Goal: Task Accomplishment & Management: Manage account settings

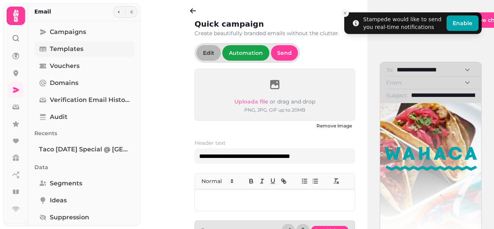
click at [59, 51] on span "Templates" at bounding box center [67, 48] width 34 height 9
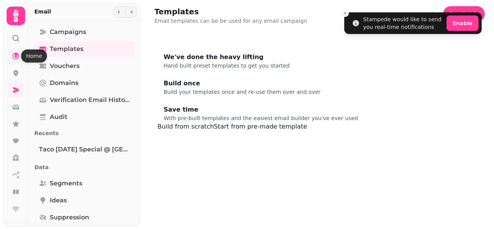
click at [14, 54] on icon at bounding box center [16, 56] width 8 height 8
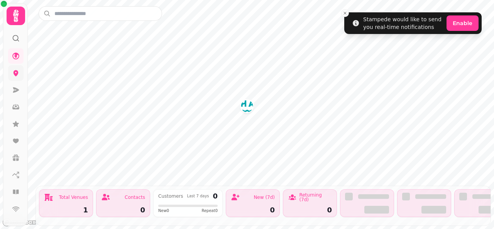
click at [13, 74] on icon at bounding box center [16, 73] width 8 height 8
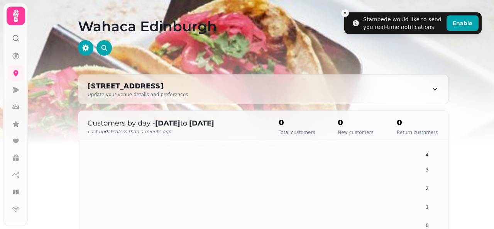
click at [13, 21] on icon at bounding box center [15, 15] width 15 height 15
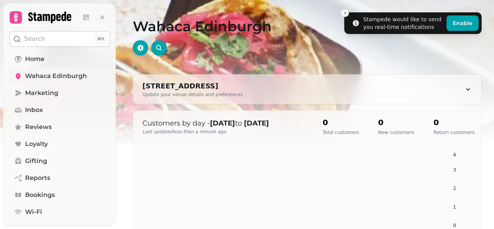
click at [66, 73] on span "Wahaca Edinburgh" at bounding box center [56, 75] width 62 height 9
click at [57, 95] on span "Marketing" at bounding box center [41, 92] width 33 height 9
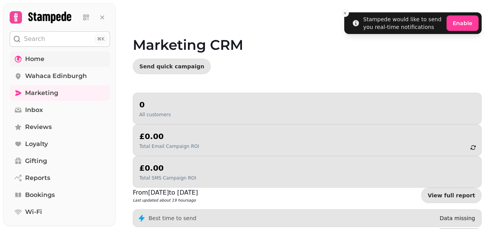
click at [32, 56] on span "Home" at bounding box center [34, 58] width 19 height 9
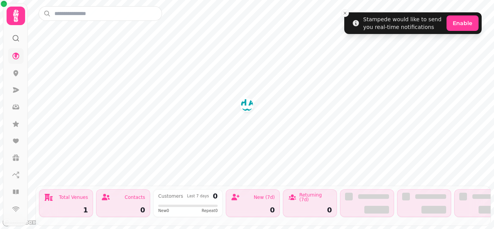
click at [13, 22] on icon at bounding box center [15, 15] width 15 height 15
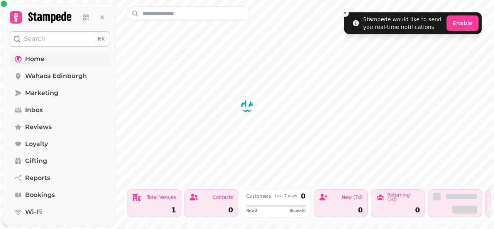
click at [13, 17] on icon at bounding box center [15, 17] width 11 height 11
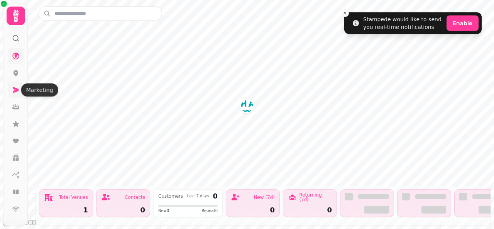
click at [13, 91] on icon at bounding box center [16, 90] width 8 height 8
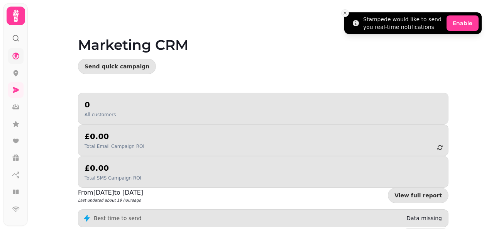
click at [345, 12] on icon "Close toast" at bounding box center [345, 13] width 5 height 5
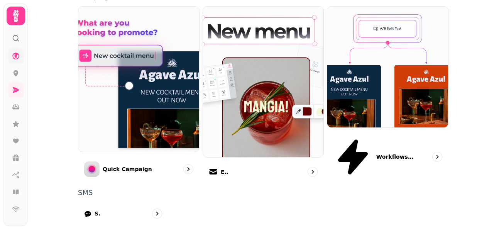
scroll to position [251, 0]
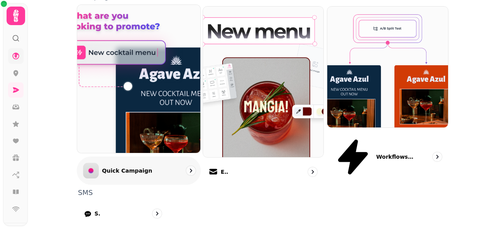
click at [122, 167] on p "Quick Campaign" at bounding box center [127, 171] width 50 height 8
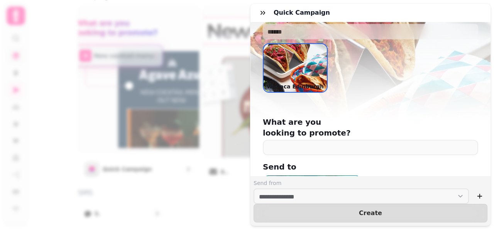
scroll to position [38, 0]
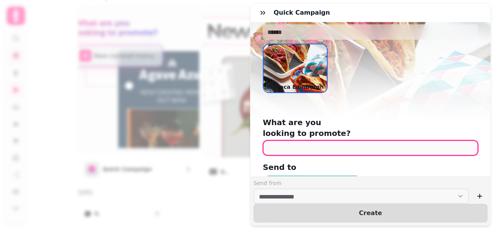
click at [332, 140] on input "text" at bounding box center [370, 147] width 215 height 15
type input "********"
click at [253, 204] on button "Create" at bounding box center [370, 213] width 234 height 19
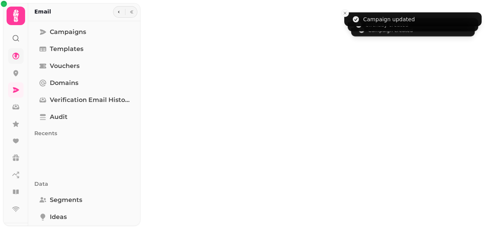
type input "********"
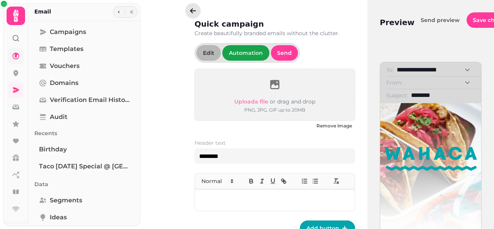
click at [194, 9] on icon "button" at bounding box center [193, 11] width 8 height 8
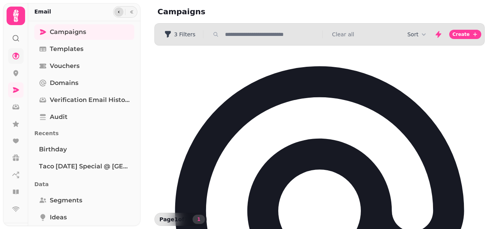
click at [117, 14] on button "button" at bounding box center [118, 11] width 9 height 9
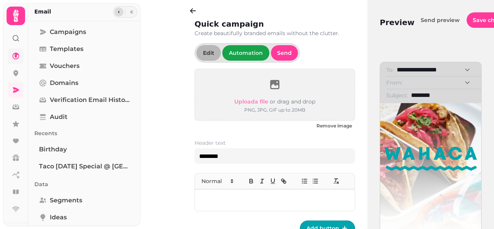
click at [117, 13] on icon "button" at bounding box center [119, 12] width 5 height 5
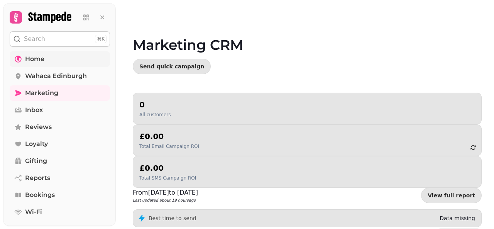
click at [44, 59] on span "Home" at bounding box center [34, 58] width 19 height 9
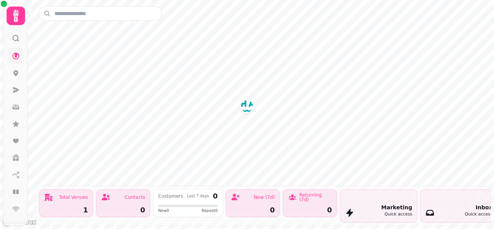
click at [247, 106] on img "Wahaca Edinburgh" at bounding box center [247, 106] width 12 height 12
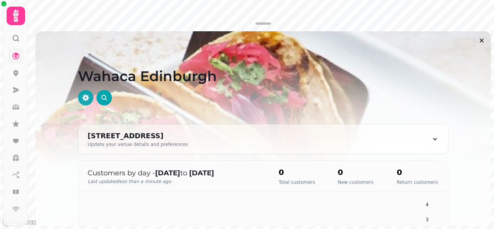
click at [82, 97] on icon "button" at bounding box center [85, 97] width 7 height 7
select select "**********"
drag, startPoint x: 102, startPoint y: 49, endPoint x: 304, endPoint y: 41, distance: 202.3
drag, startPoint x: 304, startPoint y: 41, endPoint x: 249, endPoint y: 84, distance: 70.1
click at [249, 84] on h1 "Wahaca Edinburgh" at bounding box center [263, 67] width 370 height 34
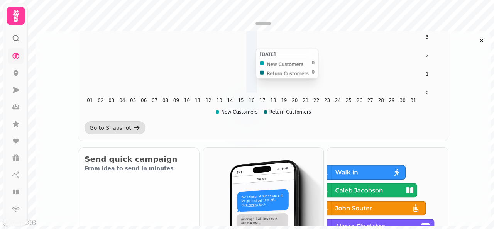
scroll to position [177, 0]
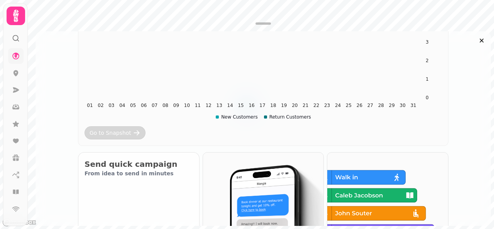
click at [110, 131] on div "Go to Snapshot" at bounding box center [111, 133] width 42 height 8
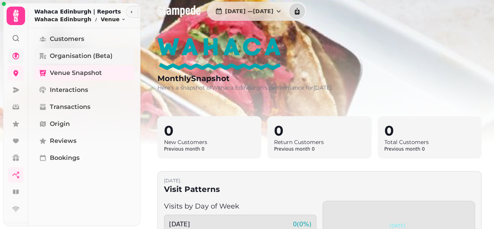
click at [62, 54] on span "Organisation (beta)" at bounding box center [81, 55] width 63 height 9
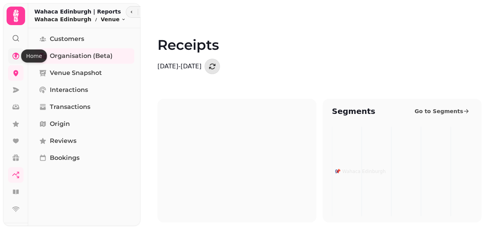
click at [15, 52] on icon at bounding box center [16, 56] width 8 height 8
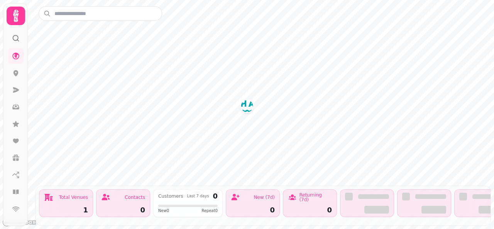
click at [15, 16] on icon at bounding box center [15, 15] width 15 height 15
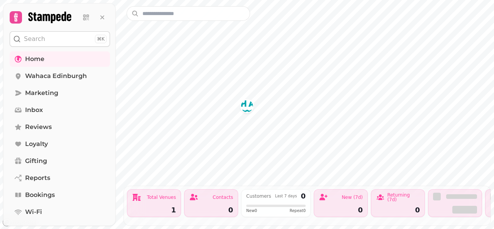
click at [15, 16] on icon at bounding box center [16, 17] width 4 height 8
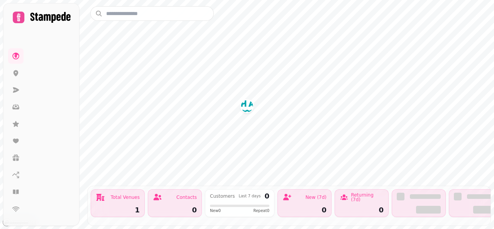
click at [15, 16] on icon at bounding box center [15, 15] width 15 height 15
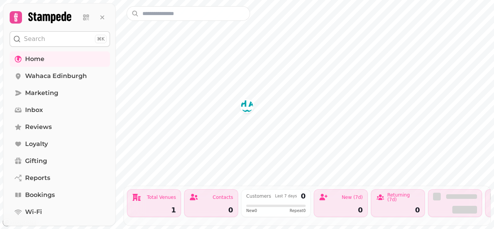
click at [15, 16] on icon at bounding box center [16, 17] width 4 height 8
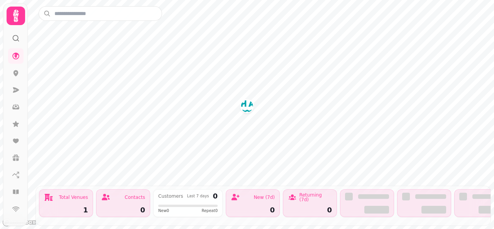
click at [15, 16] on icon at bounding box center [15, 15] width 15 height 15
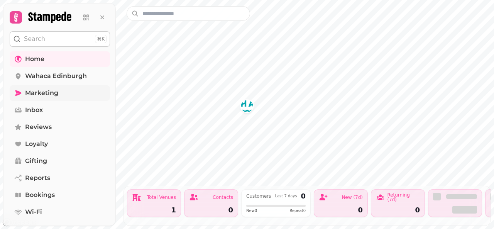
click at [49, 91] on span "Marketing" at bounding box center [41, 92] width 33 height 9
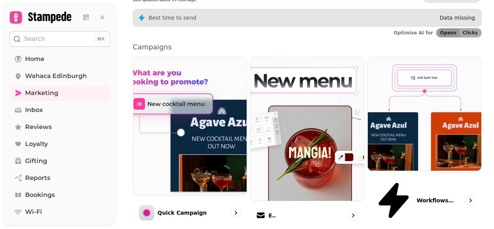
scroll to position [242, 0]
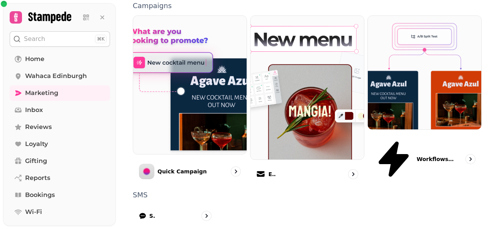
click at [16, 16] on icon at bounding box center [16, 17] width 4 height 8
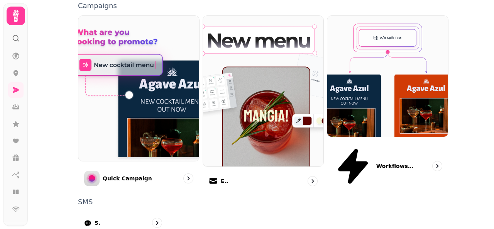
scroll to position [0, 0]
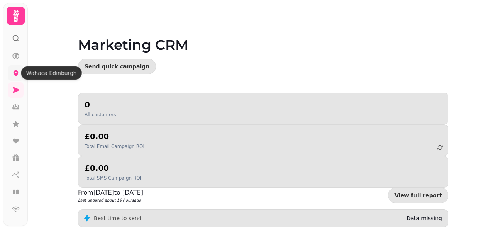
click at [12, 73] on icon at bounding box center [16, 73] width 8 height 8
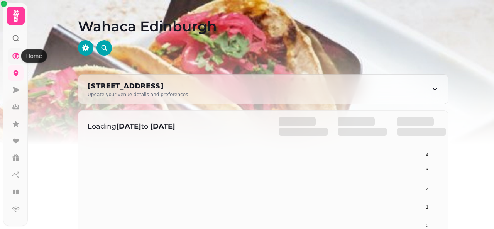
click at [13, 57] on icon at bounding box center [15, 55] width 7 height 7
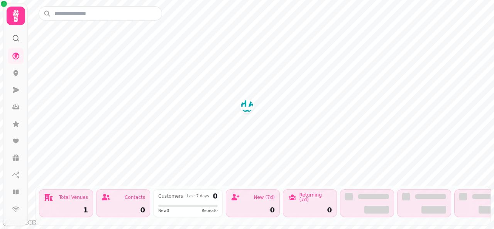
click at [247, 107] on img "Wahaca Edinburgh" at bounding box center [247, 106] width 12 height 12
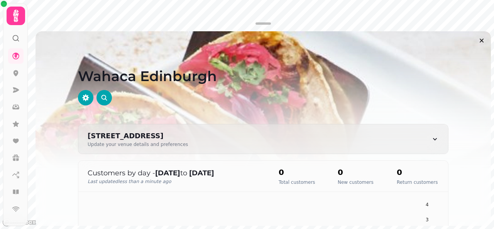
click at [433, 137] on icon at bounding box center [435, 139] width 8 height 8
select select "**********"
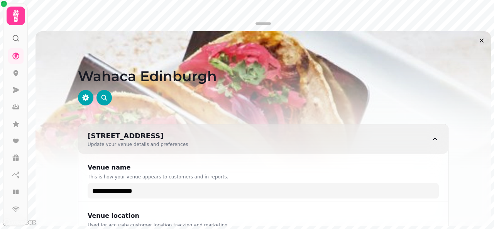
click at [13, 17] on icon at bounding box center [15, 15] width 15 height 15
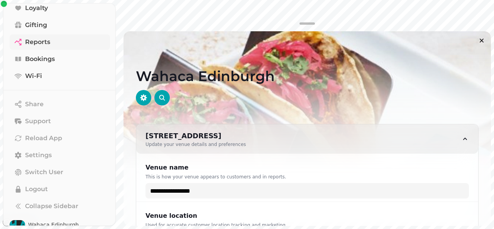
scroll to position [148, 0]
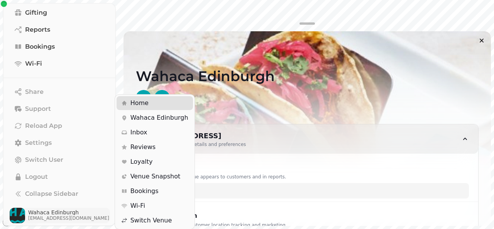
click at [18, 216] on img "button" at bounding box center [17, 215] width 15 height 15
click at [135, 103] on span "Home" at bounding box center [139, 102] width 18 height 9
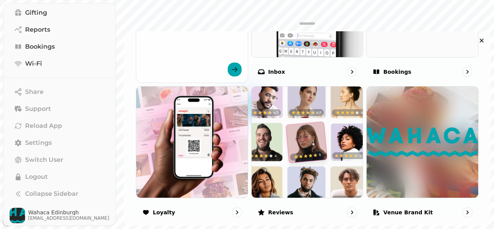
scroll to position [702, 0]
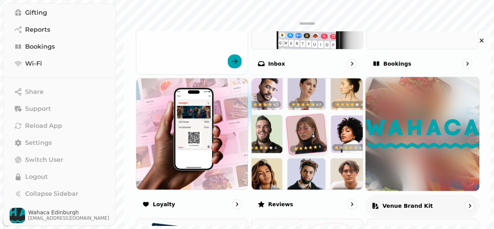
drag, startPoint x: 397, startPoint y: 191, endPoint x: 383, endPoint y: 189, distance: 14.4
click at [383, 194] on div "Venue brand kit" at bounding box center [422, 205] width 114 height 23
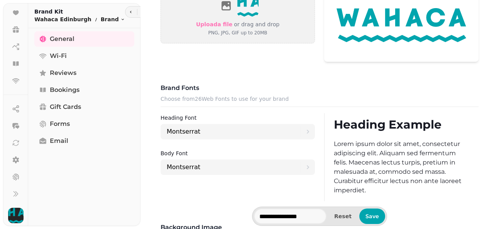
scroll to position [350, 0]
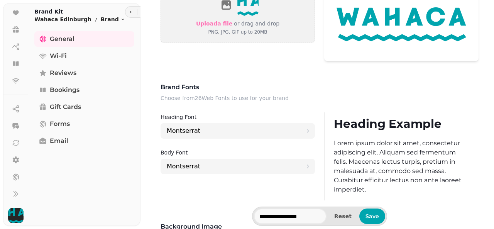
click at [234, 94] on div "Brand fonts Choose from 26 Web Fonts to use for your brand" at bounding box center [319, 95] width 318 height 24
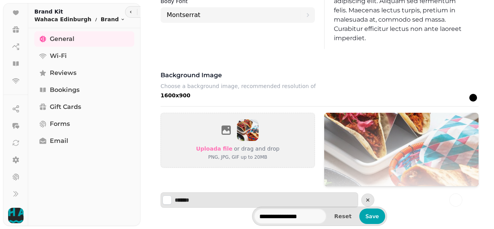
scroll to position [569, 0]
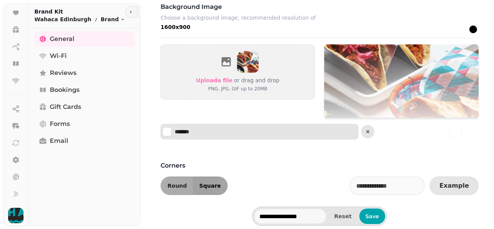
click at [213, 177] on button "Square" at bounding box center [210, 186] width 34 height 18
click at [166, 177] on button "Round" at bounding box center [177, 186] width 32 height 18
click at [186, 177] on button "Round" at bounding box center [177, 186] width 32 height 18
click at [157, 176] on div "Corners Round Square Example" at bounding box center [319, 173] width 330 height 43
click at [186, 177] on button "Round" at bounding box center [177, 186] width 32 height 18
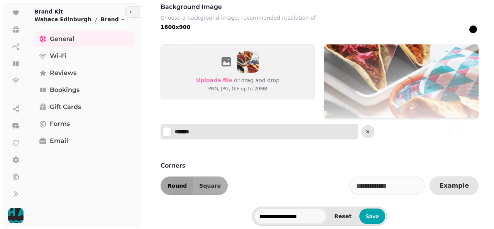
click at [171, 183] on span "Round" at bounding box center [176, 185] width 19 height 5
click at [208, 183] on span "Square" at bounding box center [210, 185] width 22 height 5
click at [187, 177] on button "Round" at bounding box center [177, 186] width 32 height 18
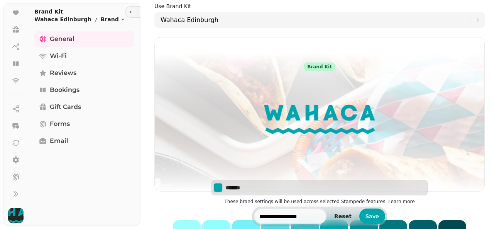
scroll to position [163, 0]
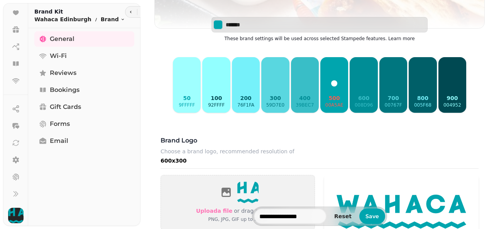
click at [449, 98] on p "900" at bounding box center [452, 98] width 18 height 8
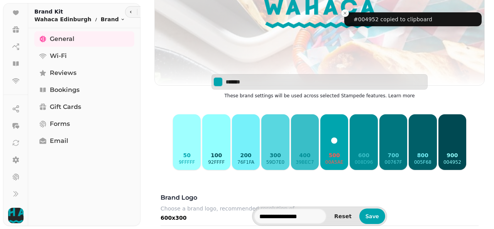
scroll to position [106, 0]
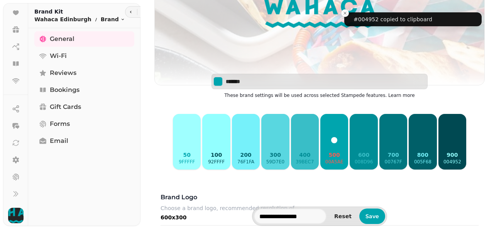
click at [445, 133] on button "900 004952" at bounding box center [452, 142] width 28 height 56
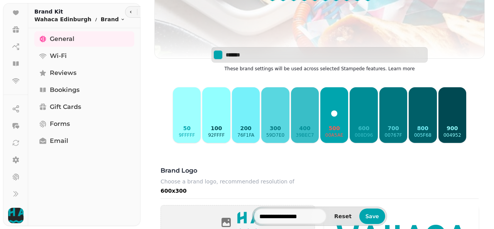
scroll to position [137, 0]
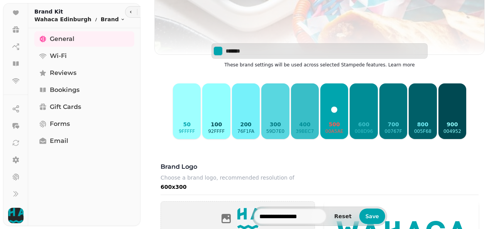
click at [335, 96] on button "500 00a5ae" at bounding box center [334, 111] width 28 height 56
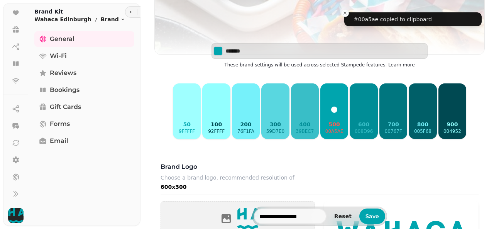
click at [353, 101] on button "600 008d96" at bounding box center [364, 111] width 28 height 56
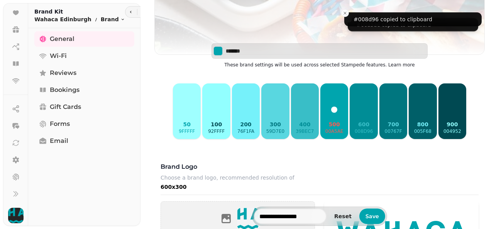
click at [327, 97] on button "500 00a5ae" at bounding box center [334, 111] width 28 height 56
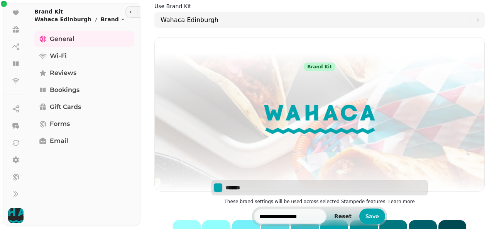
scroll to position [114, 0]
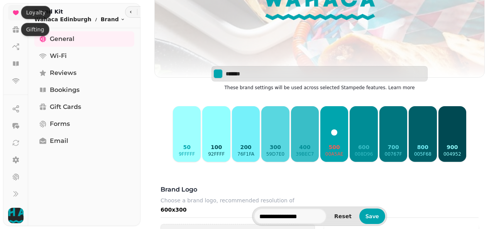
click at [12, 12] on icon at bounding box center [16, 13] width 8 height 8
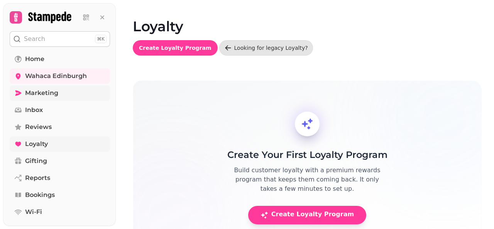
click at [37, 91] on span "Marketing" at bounding box center [41, 92] width 33 height 9
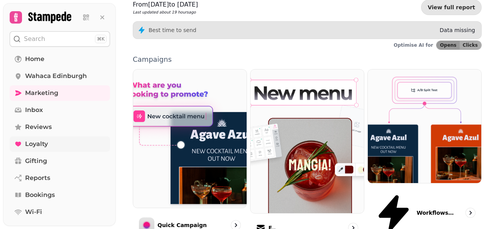
scroll to position [188, 0]
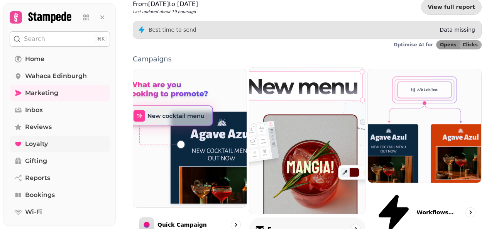
click at [299, 217] on div "Email" at bounding box center [307, 228] width 117 height 23
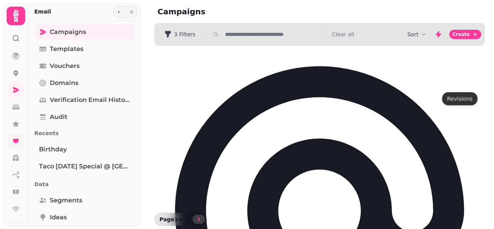
click at [344, 90] on span "Delete Campaign" at bounding box center [321, 88] width 45 height 5
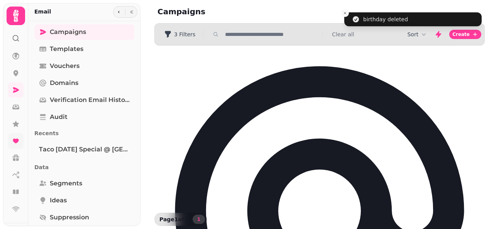
select select "**********"
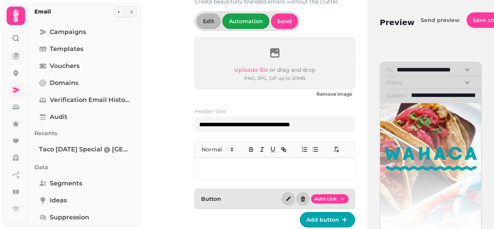
click at [236, 169] on p at bounding box center [274, 168] width 147 height 9
click at [285, 196] on icon "button" at bounding box center [288, 199] width 6 height 6
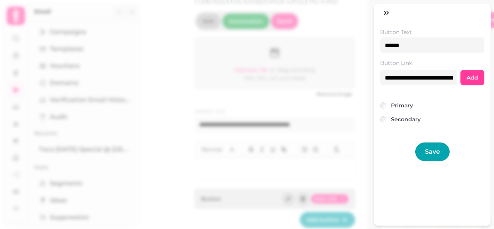
click at [289, 54] on div "**********" at bounding box center [247, 120] width 494 height 216
